Goal: Task Accomplishment & Management: Use online tool/utility

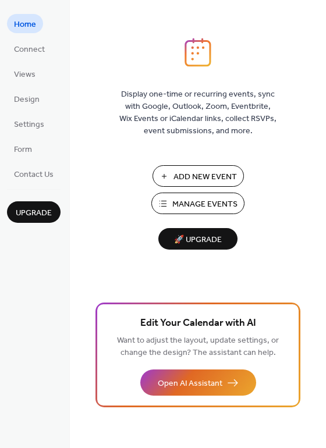
click at [176, 199] on span "Manage Events" at bounding box center [204, 204] width 65 height 12
click at [184, 205] on span "Manage Events" at bounding box center [204, 204] width 65 height 12
click at [33, 51] on span "Connect" at bounding box center [29, 50] width 31 height 12
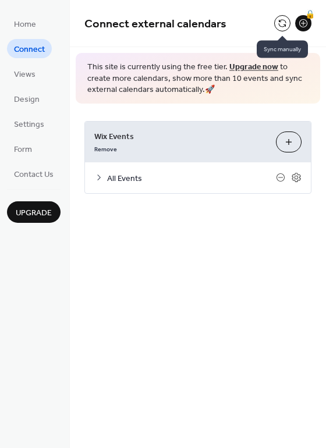
click at [281, 25] on button at bounding box center [282, 23] width 16 height 16
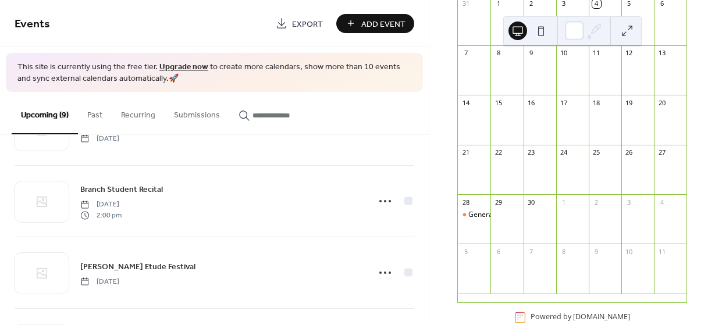
scroll to position [162, 0]
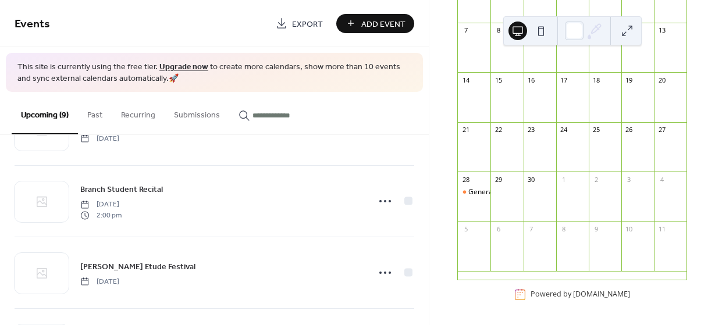
click at [482, 203] on div "General Meeting MTAC-WLA" at bounding box center [474, 202] width 33 height 30
click at [481, 192] on div "General Meeting MTAC-WLA" at bounding box center [514, 192] width 93 height 10
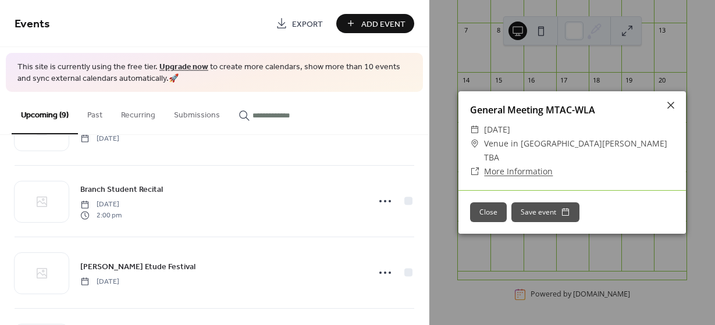
click at [493, 210] on button "Close" at bounding box center [488, 213] width 37 height 20
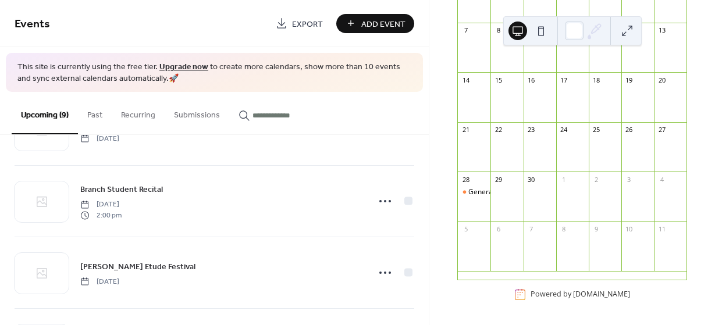
click at [535, 180] on div "30" at bounding box center [531, 179] width 9 height 9
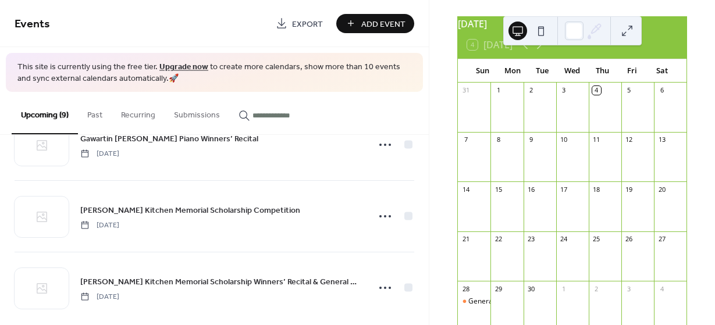
scroll to position [488, 0]
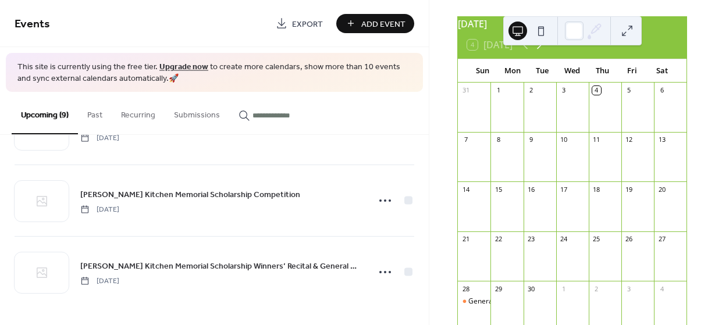
click at [542, 49] on icon at bounding box center [539, 45] width 14 height 14
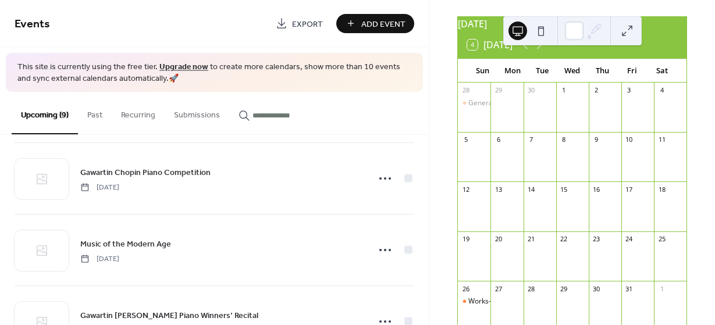
scroll to position [255, 0]
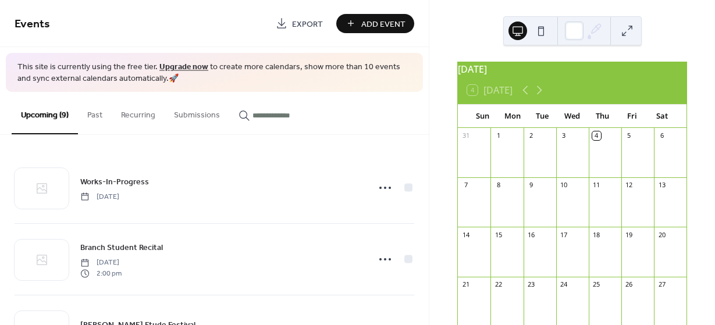
click at [210, 121] on button "Submissions" at bounding box center [197, 112] width 65 height 41
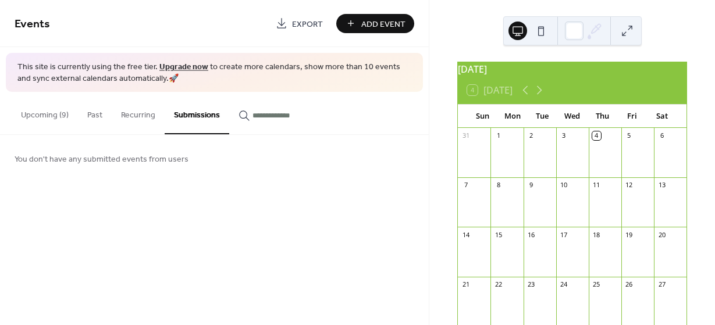
click at [257, 118] on input "button" at bounding box center [288, 115] width 70 height 12
